Goal: Transaction & Acquisition: Purchase product/service

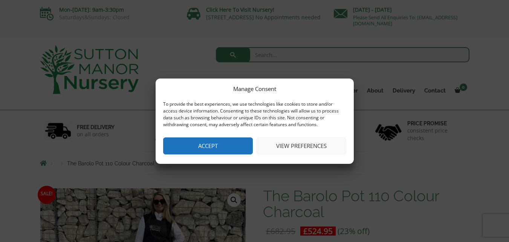
click at [302, 141] on button "View preferences" at bounding box center [302, 145] width 90 height 17
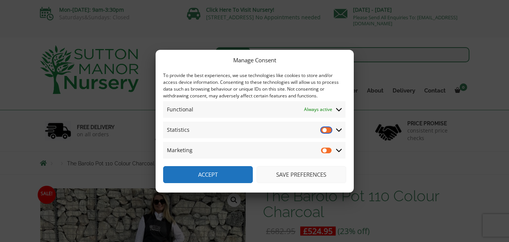
click at [327, 132] on input "Statistics" at bounding box center [326, 130] width 11 height 8
click at [326, 132] on input "Statistics" at bounding box center [326, 130] width 11 height 8
checkbox input "false"
click at [308, 172] on button "Save preferences" at bounding box center [302, 174] width 90 height 17
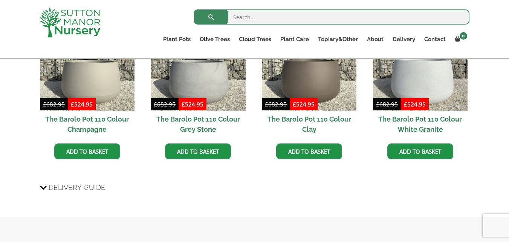
scroll to position [678, 0]
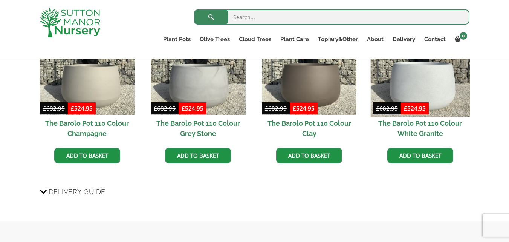
click at [435, 106] on img at bounding box center [420, 67] width 100 height 100
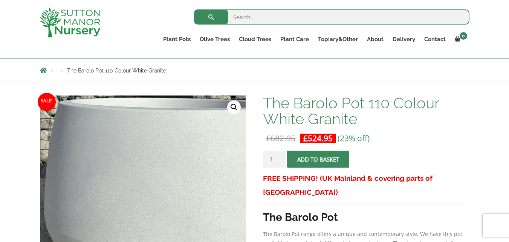
scroll to position [20, 0]
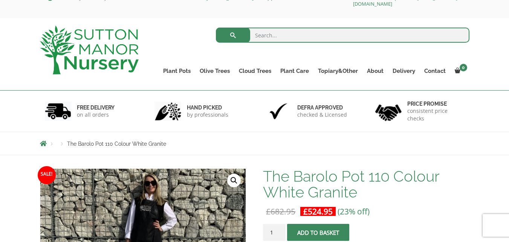
click at [315, 236] on button "Add to basket" at bounding box center [318, 231] width 62 height 17
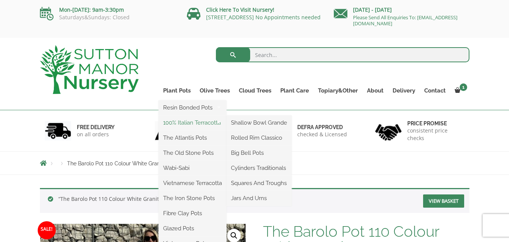
click at [183, 124] on link "100% Italian Terracotta" at bounding box center [193, 122] width 68 height 11
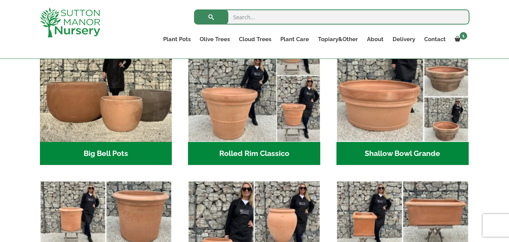
scroll to position [272, 0]
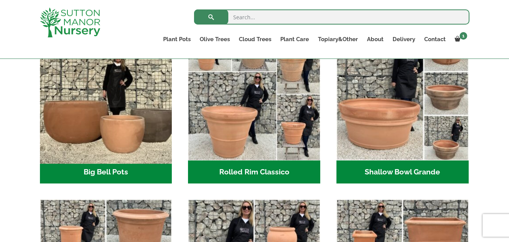
click at [143, 114] on img "Visit product category Big Bell Pots" at bounding box center [106, 93] width 139 height 139
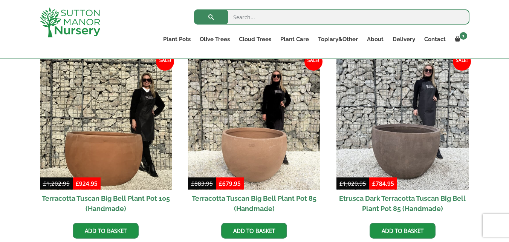
scroll to position [393, 0]
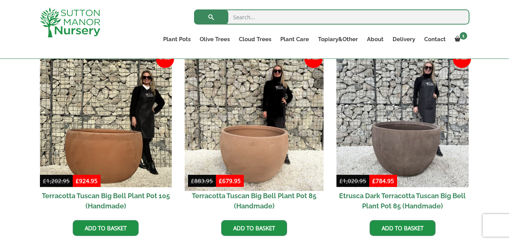
click at [240, 142] on img at bounding box center [254, 121] width 139 height 139
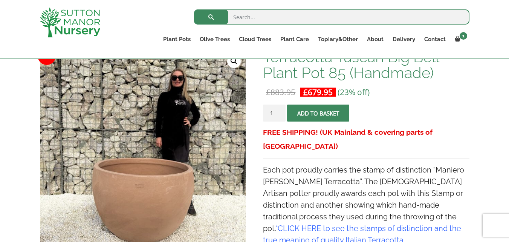
scroll to position [123, 0]
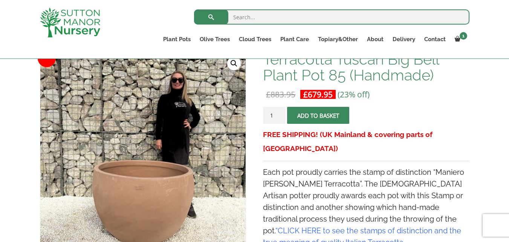
click at [318, 115] on span "submit" at bounding box center [318, 115] width 0 height 0
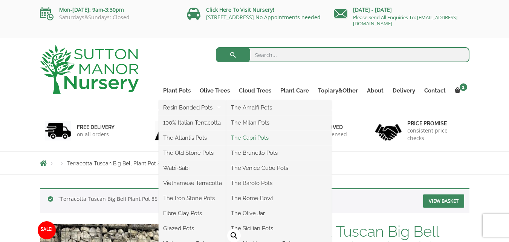
click at [249, 138] on link "The Capri Pots" at bounding box center [279, 137] width 105 height 11
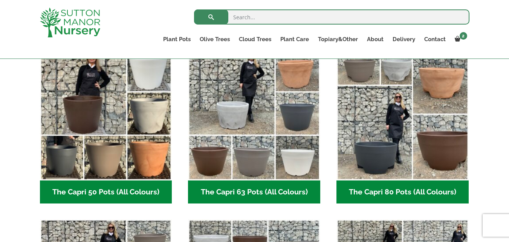
scroll to position [182, 0]
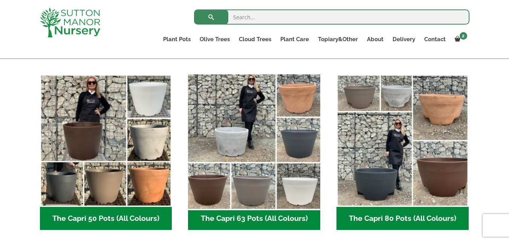
click at [289, 120] on img "Visit product category The Capri 63 Pots (All Colours)" at bounding box center [254, 140] width 139 height 139
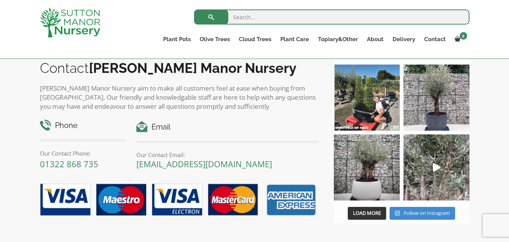
scroll to position [625, 0]
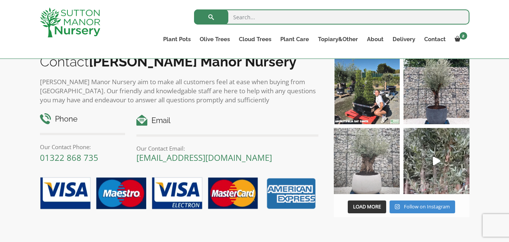
click at [363, 177] on img at bounding box center [367, 161] width 66 height 66
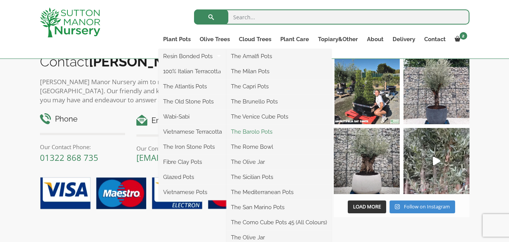
click at [259, 135] on link "The Barolo Pots" at bounding box center [279, 131] width 105 height 11
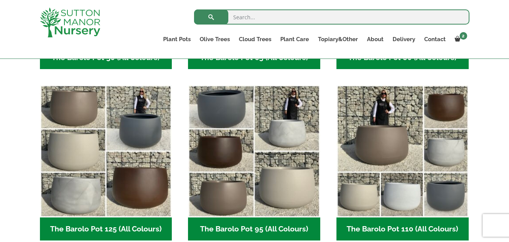
scroll to position [358, 0]
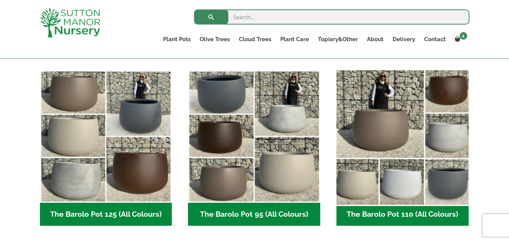
click at [404, 161] on img "Visit product category The Barolo Pot 110 (All Colours)" at bounding box center [402, 136] width 139 height 139
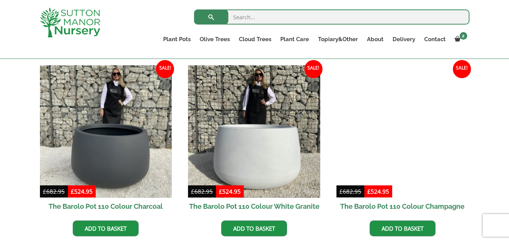
scroll to position [184, 0]
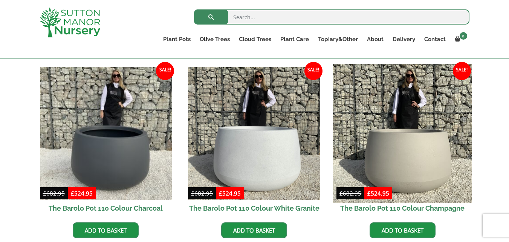
click at [424, 118] on img at bounding box center [402, 133] width 139 height 139
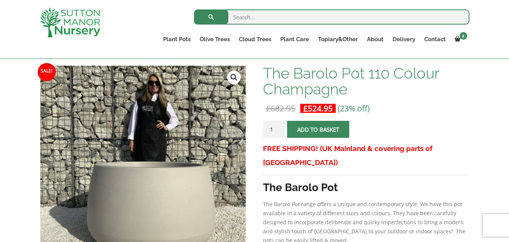
scroll to position [111, 0]
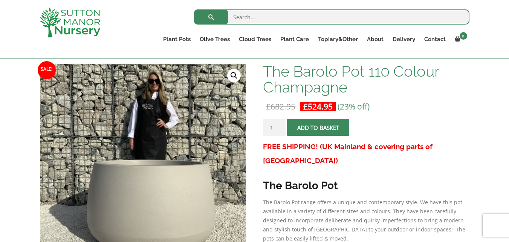
click at [318, 127] on span "submit" at bounding box center [318, 127] width 0 height 0
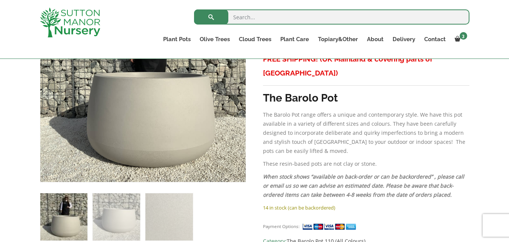
scroll to position [244, 0]
